Goal: Task Accomplishment & Management: Manage account settings

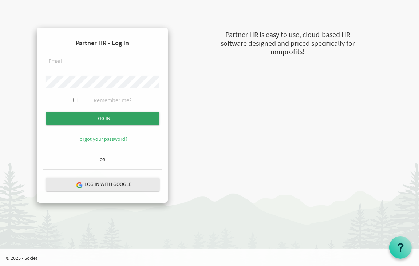
type input "principal@imagineschools.in"
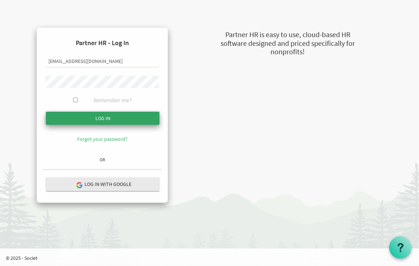
click at [98, 116] on input "Log in" at bounding box center [103, 118] width 114 height 13
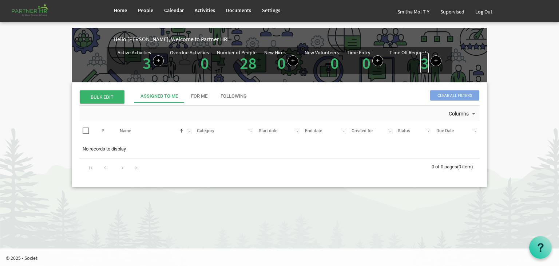
click at [423, 66] on link "3" at bounding box center [424, 63] width 8 height 20
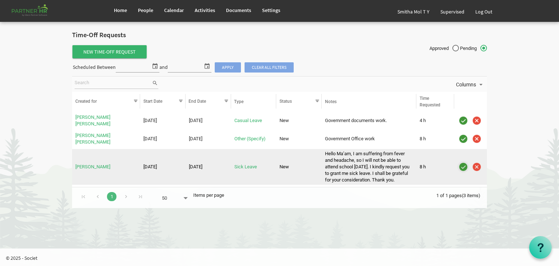
click at [461, 166] on img "is template cell column header" at bounding box center [463, 166] width 11 height 11
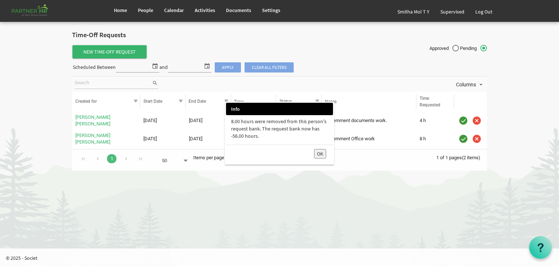
click at [320, 155] on button "OK" at bounding box center [320, 153] width 12 height 9
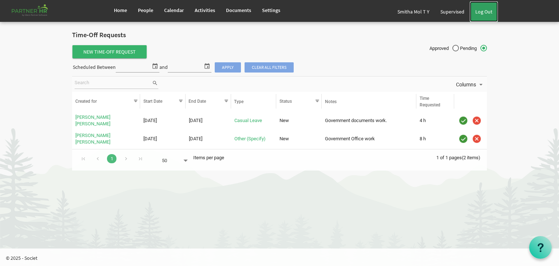
click at [486, 7] on link "Log Out" at bounding box center [484, 11] width 28 height 20
